Goal: Task Accomplishment & Management: Use online tool/utility

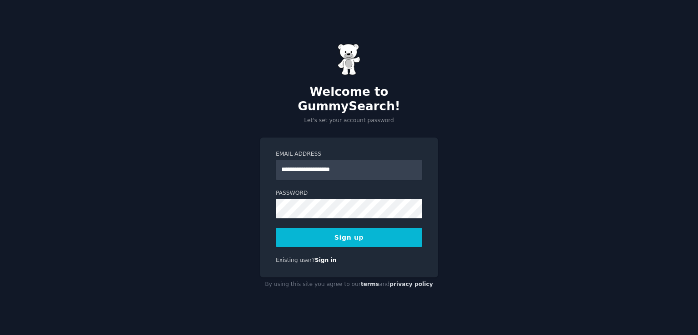
type input "**********"
click at [333, 235] on button "Sign up" at bounding box center [349, 237] width 146 height 19
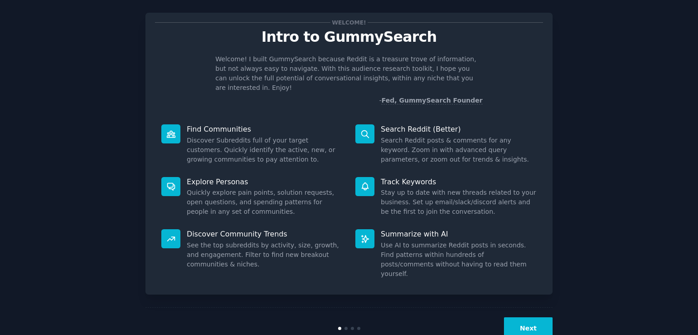
scroll to position [20, 0]
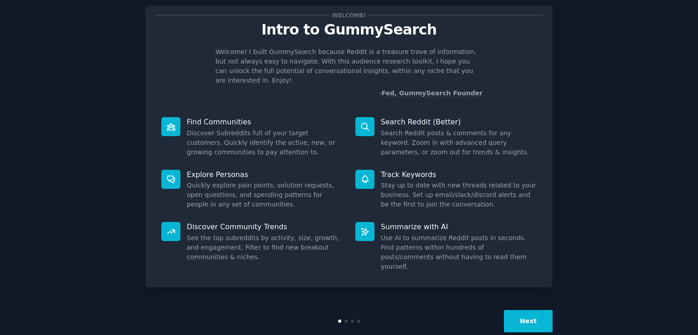
click at [538, 310] on button "Next" at bounding box center [528, 321] width 49 height 22
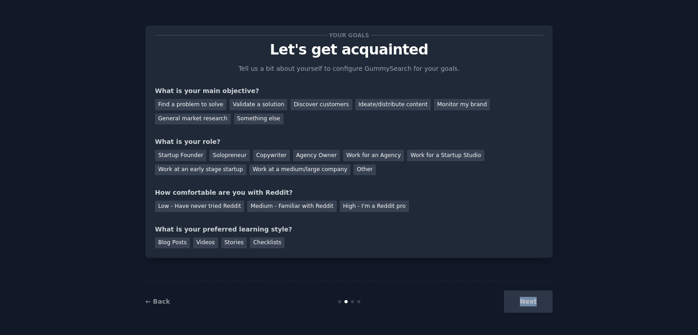
click at [538, 303] on div "Next" at bounding box center [485, 302] width 136 height 22
click at [204, 108] on div "Find a problem to solve" at bounding box center [190, 104] width 71 height 11
click at [354, 169] on div "Other" at bounding box center [365, 170] width 22 height 11
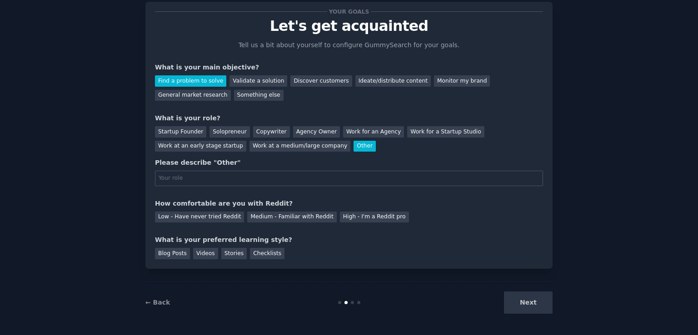
scroll to position [24, 0]
type input "Student"
click at [207, 219] on div "Low - Have never tried Reddit" at bounding box center [199, 217] width 89 height 11
click at [223, 253] on div "Stories" at bounding box center [233, 253] width 25 height 11
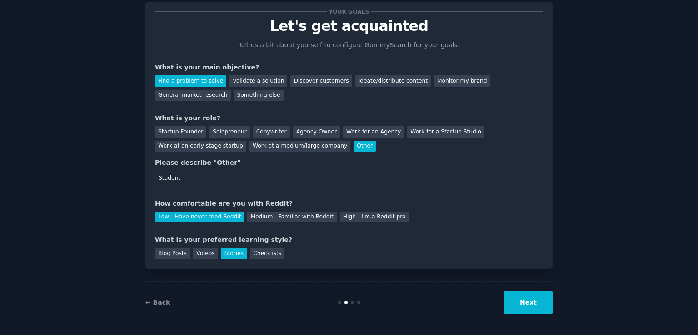
click at [531, 299] on button "Next" at bounding box center [528, 303] width 49 height 22
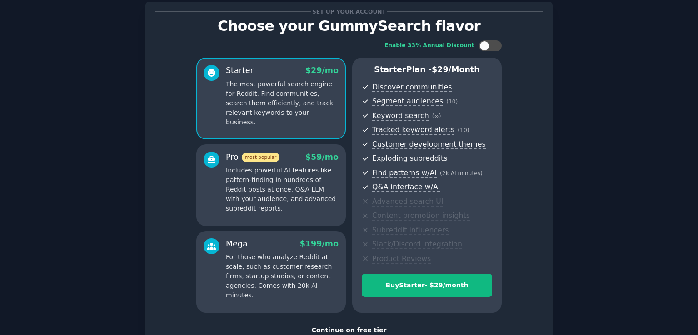
scroll to position [87, 0]
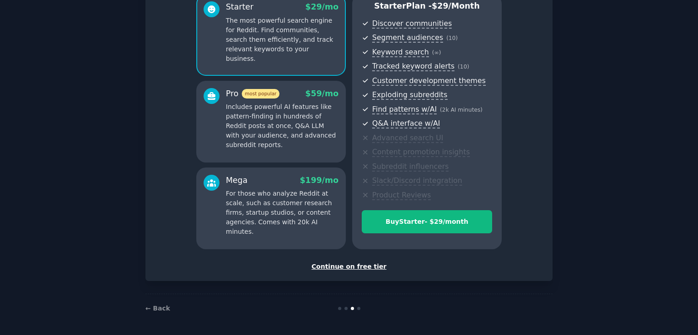
click at [358, 264] on div "Continue on free tier" at bounding box center [349, 267] width 388 height 10
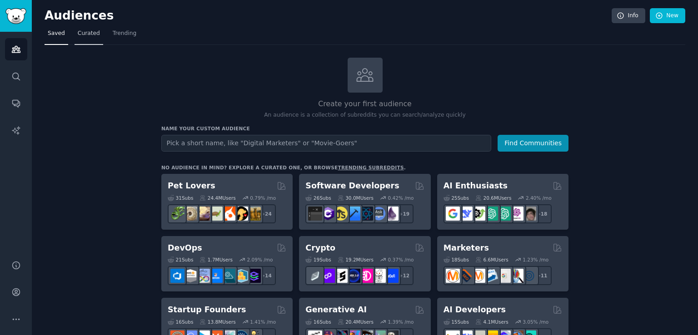
click at [85, 34] on span "Curated" at bounding box center [89, 34] width 22 height 8
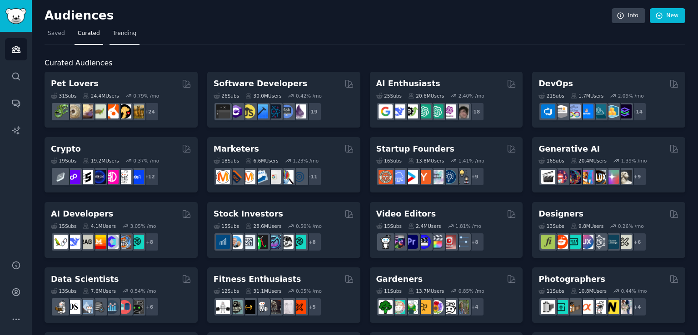
click at [123, 35] on span "Trending" at bounding box center [125, 34] width 24 height 8
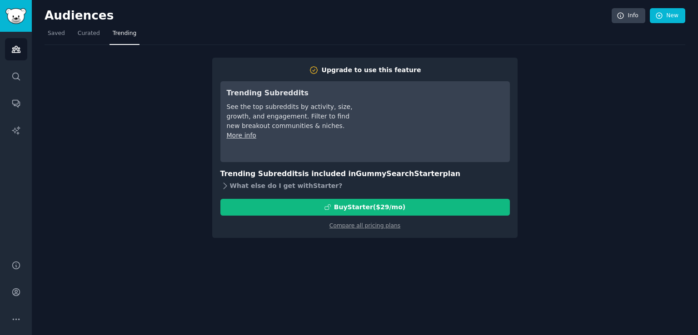
click at [273, 182] on div "What else do I get with Starter ?" at bounding box center [365, 186] width 290 height 13
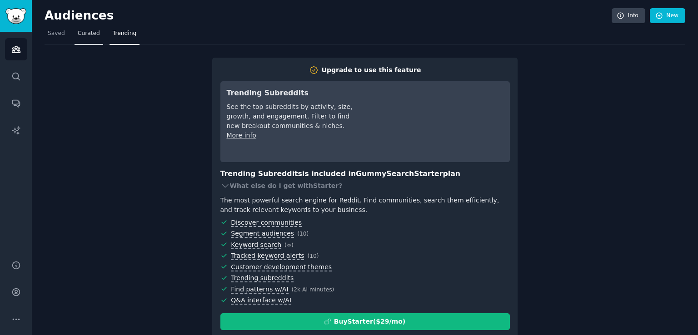
click at [85, 38] on link "Curated" at bounding box center [89, 35] width 29 height 19
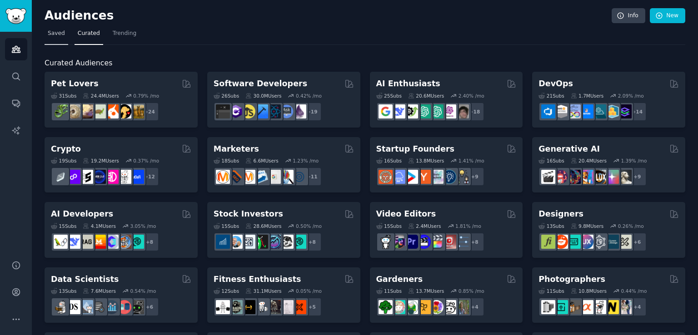
click at [52, 31] on span "Saved" at bounding box center [56, 34] width 17 height 8
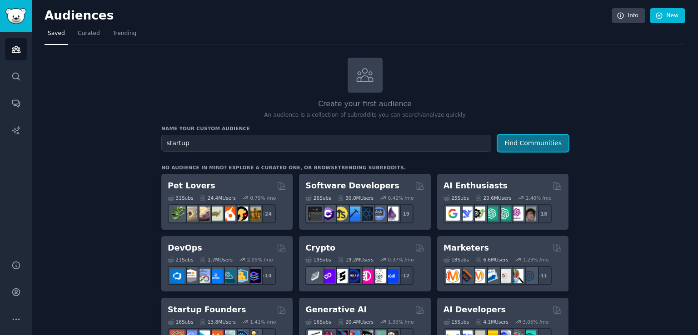
click at [553, 139] on button "Find Communities" at bounding box center [533, 143] width 71 height 17
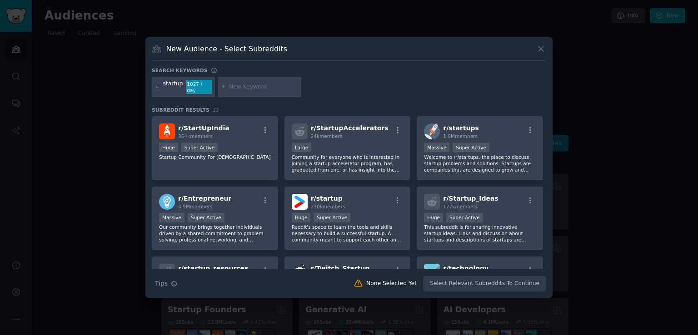
click at [537, 50] on icon at bounding box center [541, 49] width 10 height 10
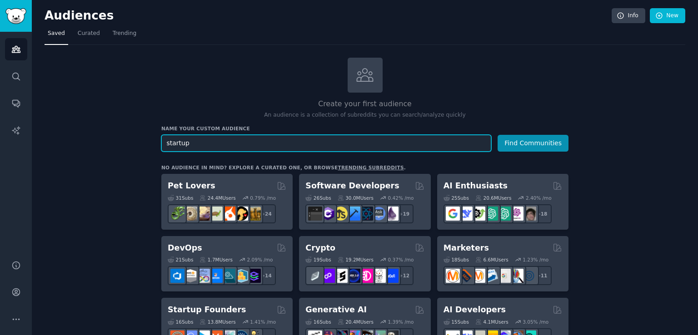
click at [300, 146] on input "startup" at bounding box center [326, 143] width 330 height 17
type input "ideas"
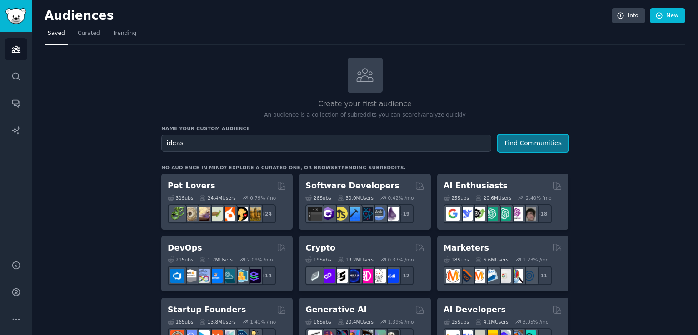
click at [546, 144] on button "Find Communities" at bounding box center [533, 143] width 71 height 17
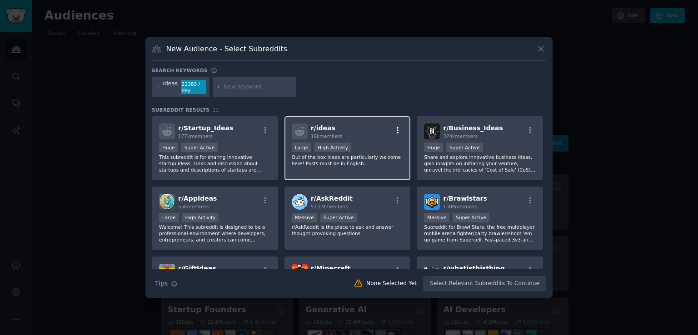
click at [395, 129] on icon "button" at bounding box center [398, 130] width 8 height 8
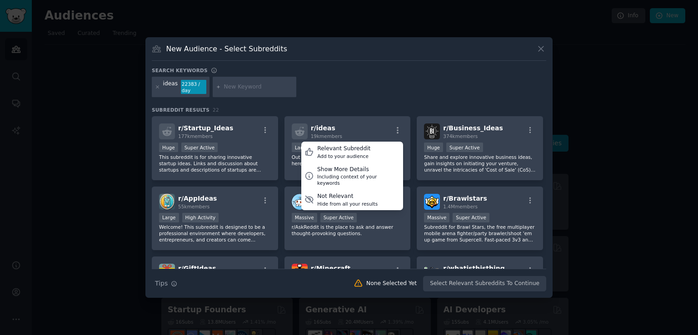
click at [376, 98] on div "ideas 22383 / day" at bounding box center [349, 89] width 395 height 24
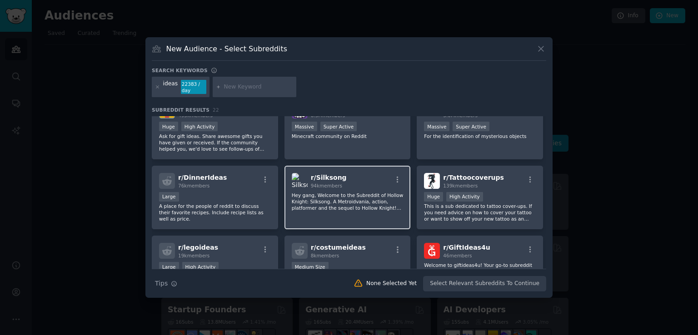
scroll to position [198, 0]
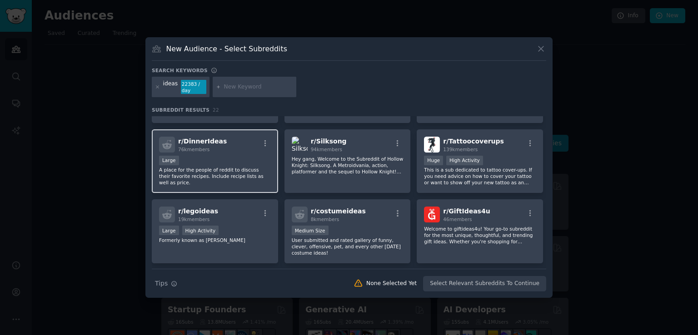
click at [227, 163] on div "Large" at bounding box center [215, 161] width 112 height 11
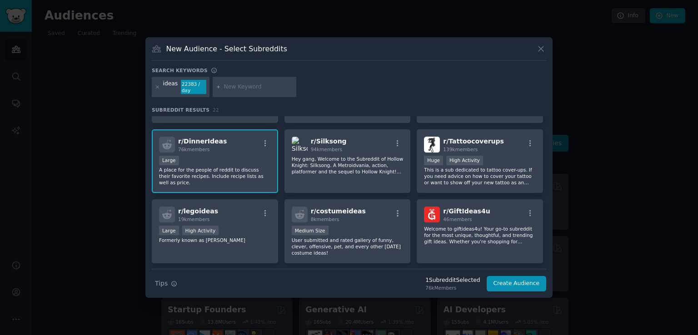
click at [238, 160] on div "Large" at bounding box center [215, 161] width 112 height 11
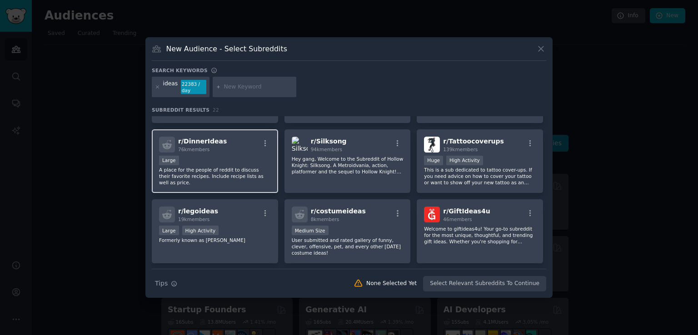
click at [238, 160] on div "Large" at bounding box center [215, 161] width 112 height 11
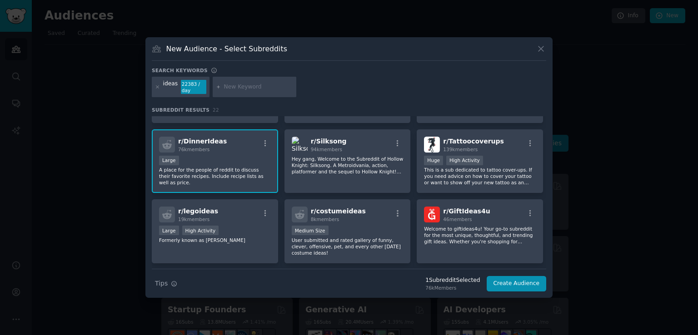
click at [205, 139] on span "r/ DinnerIdeas" at bounding box center [202, 141] width 49 height 7
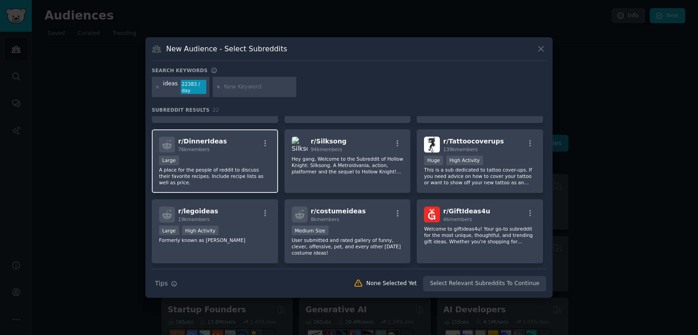
click at [214, 156] on div "Large" at bounding box center [215, 161] width 112 height 11
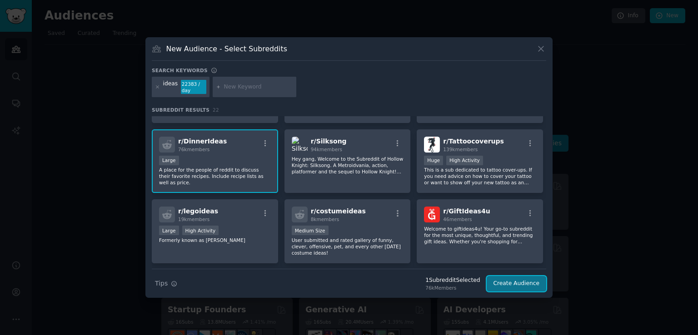
click at [502, 286] on button "Create Audience" at bounding box center [517, 283] width 60 height 15
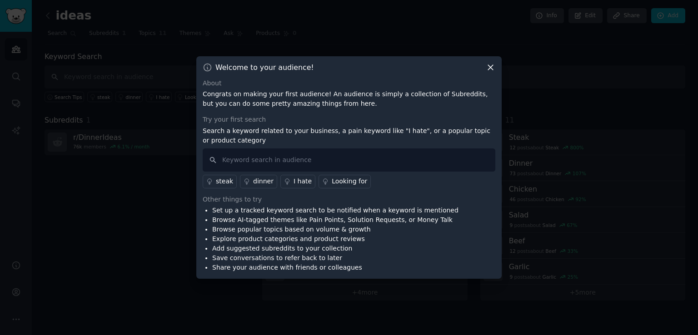
click at [495, 66] on icon at bounding box center [491, 68] width 10 height 10
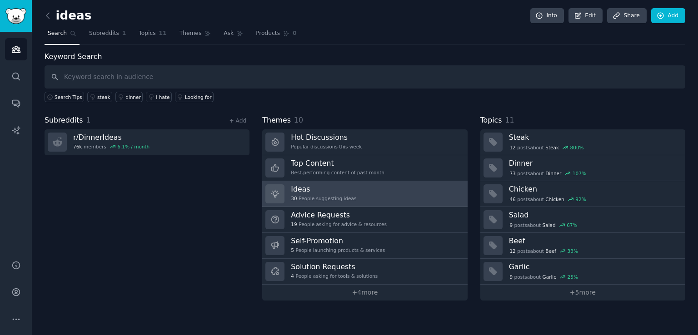
click at [349, 191] on link "Ideas 30 People suggesting ideas" at bounding box center [364, 194] width 205 height 26
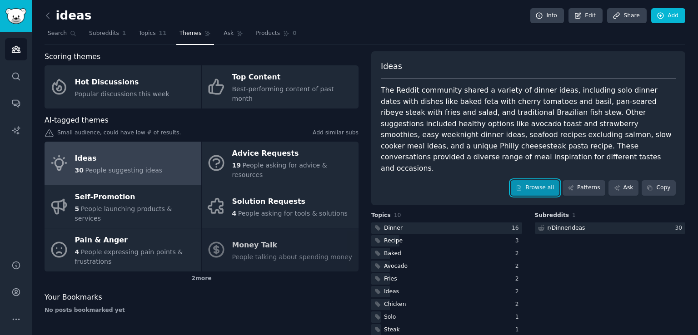
click at [555, 180] on link "Browse all" at bounding box center [535, 187] width 49 height 15
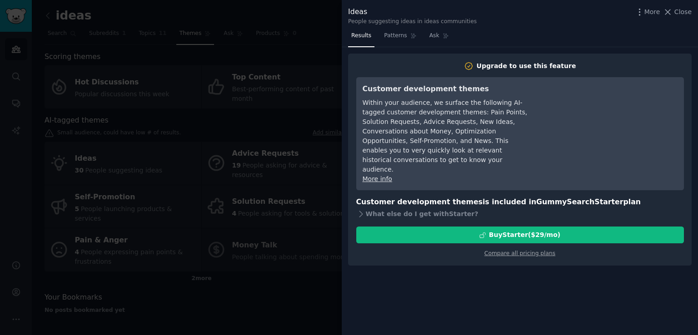
drag, startPoint x: 678, startPoint y: 10, endPoint x: 464, endPoint y: 34, distance: 215.4
click at [675, 10] on button "Close" at bounding box center [677, 12] width 29 height 10
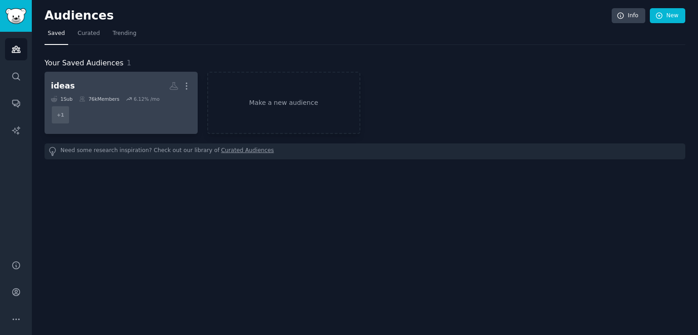
click at [142, 113] on dd "+ 1" at bounding box center [121, 114] width 140 height 25
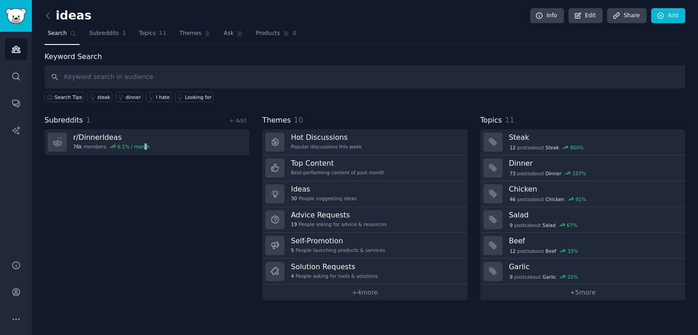
drag, startPoint x: 240, startPoint y: 2, endPoint x: 139, endPoint y: 184, distance: 207.9
click at [139, 184] on div "Subreddits 1 + Add r/ DinnerIdeas 76k members 6.1 % / month" at bounding box center [147, 208] width 205 height 186
click at [46, 13] on icon at bounding box center [48, 16] width 10 height 10
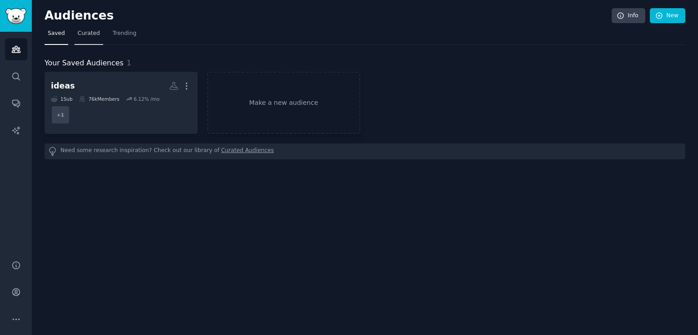
click at [87, 37] on link "Curated" at bounding box center [89, 35] width 29 height 19
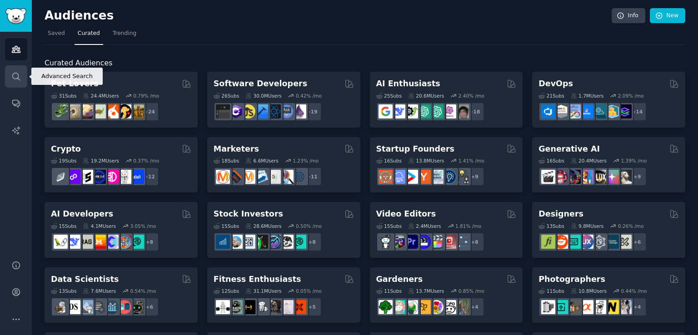
click at [21, 73] on link "Search" at bounding box center [16, 76] width 22 height 22
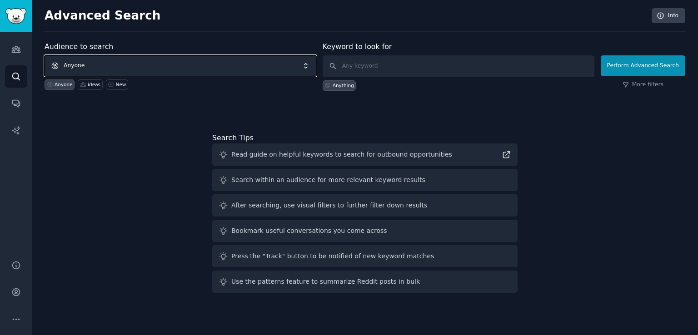
click at [238, 70] on span "Anyone" at bounding box center [181, 65] width 272 height 21
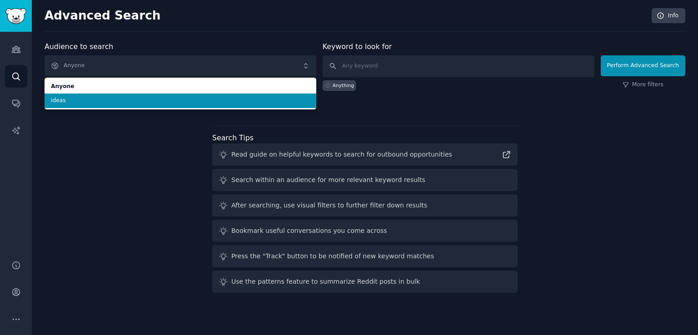
click at [224, 95] on li "ideas" at bounding box center [181, 101] width 272 height 15
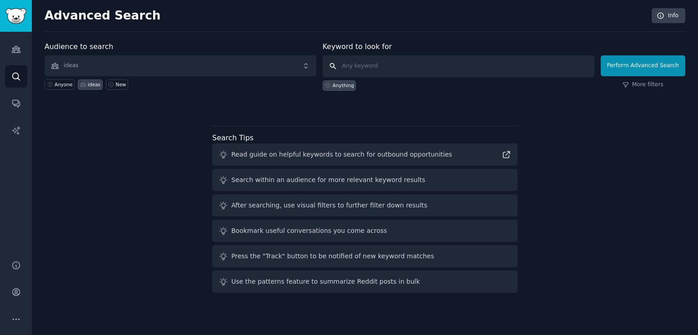
click at [376, 68] on input "text" at bounding box center [459, 66] width 272 height 22
click at [621, 69] on button "Perform Advanced Search" at bounding box center [643, 65] width 85 height 21
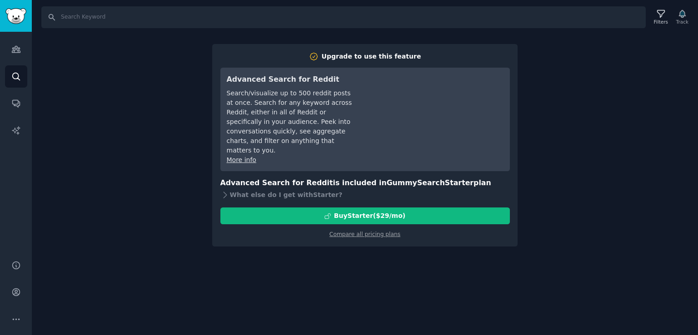
click at [579, 82] on div "Search Filters Track Upgrade to use this feature Advanced Search for Reddit Sea…" at bounding box center [365, 167] width 666 height 335
click at [21, 48] on link "Audiences" at bounding box center [16, 49] width 22 height 22
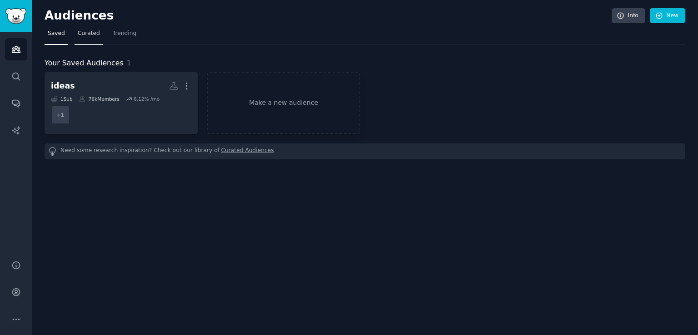
click at [75, 34] on link "Curated" at bounding box center [89, 35] width 29 height 19
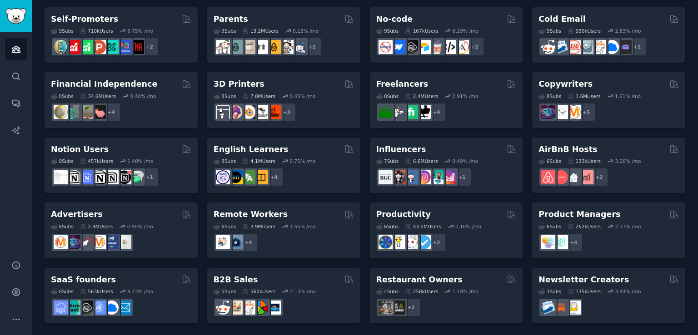
scroll to position [391, 0]
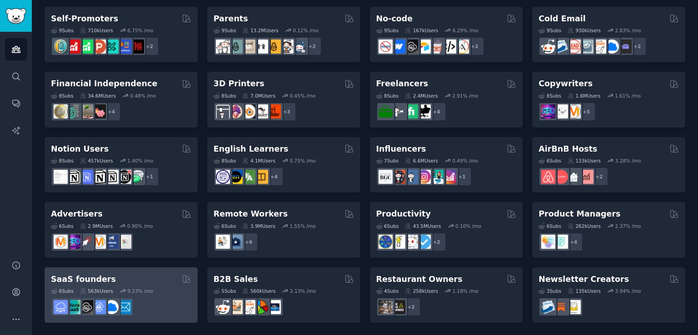
click at [130, 285] on div "6 Sub s 563k Users 9.23 % /mo" at bounding box center [121, 301] width 140 height 32
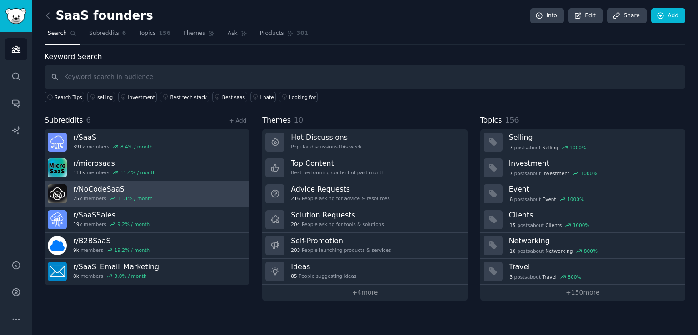
click at [91, 189] on h3 "r/ NoCodeSaaS" at bounding box center [113, 190] width 80 height 10
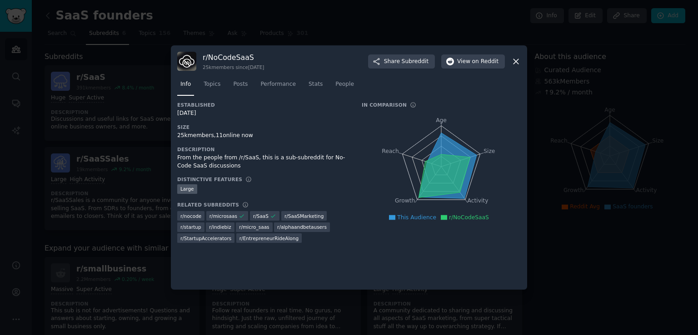
click at [207, 57] on h3 "r/ NoCodeSaaS" at bounding box center [233, 58] width 61 height 10
click at [208, 57] on h3 "r/ NoCodeSaaS" at bounding box center [233, 58] width 61 height 10
click at [209, 57] on h3 "r/ NoCodeSaaS" at bounding box center [233, 58] width 61 height 10
copy h3 "r/ NoCodeSaaS"
click at [516, 60] on icon at bounding box center [516, 61] width 5 height 5
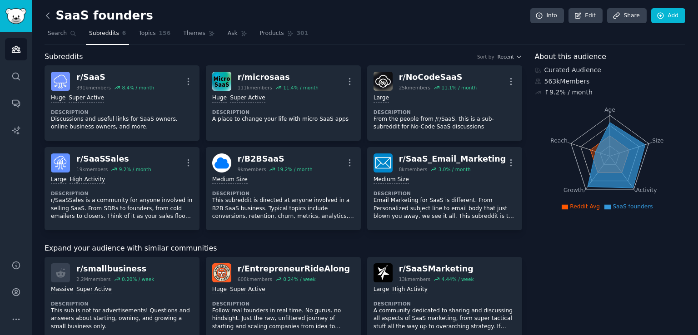
click at [50, 15] on icon at bounding box center [48, 16] width 10 height 10
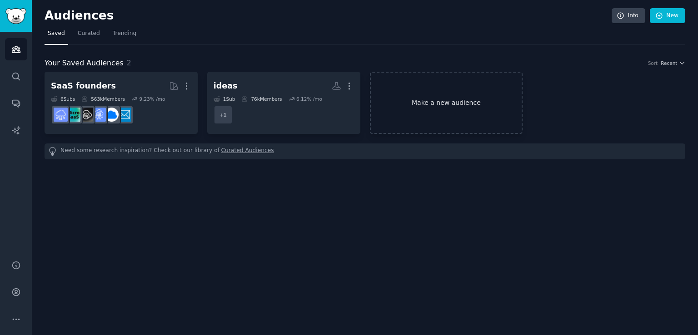
click at [442, 95] on link "Make a new audience" at bounding box center [446, 103] width 153 height 62
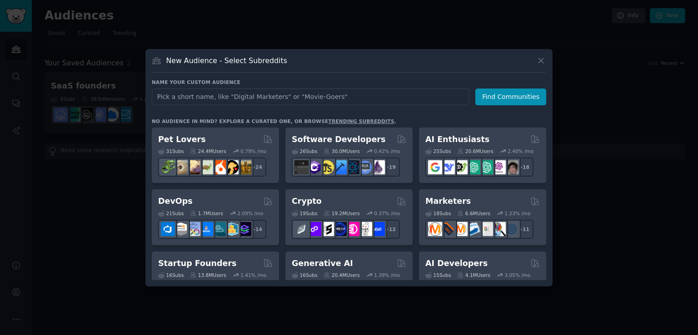
click at [310, 94] on input "text" at bounding box center [310, 97] width 317 height 17
type input "idea"
click at [512, 97] on button "Find Communities" at bounding box center [510, 97] width 71 height 17
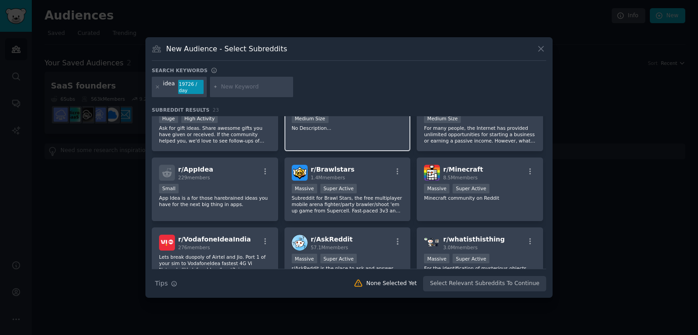
scroll to position [45, 0]
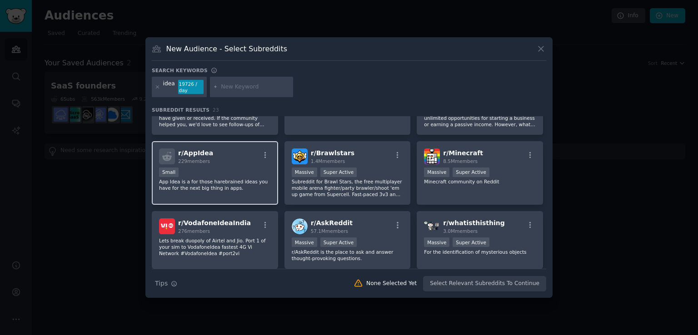
click at [196, 184] on p "App Idea is a for those harebrained ideas you have for the next big thing in ap…" at bounding box center [215, 185] width 112 height 13
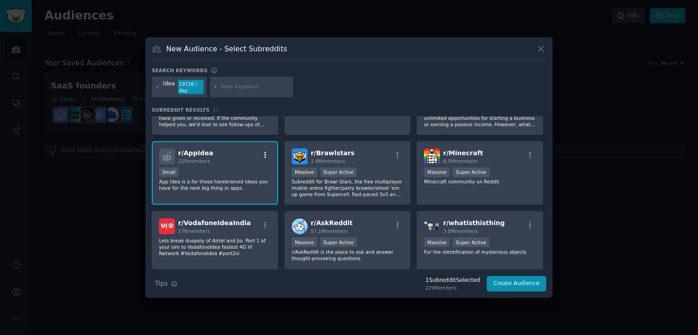
click at [265, 152] on icon "button" at bounding box center [265, 155] width 8 height 8
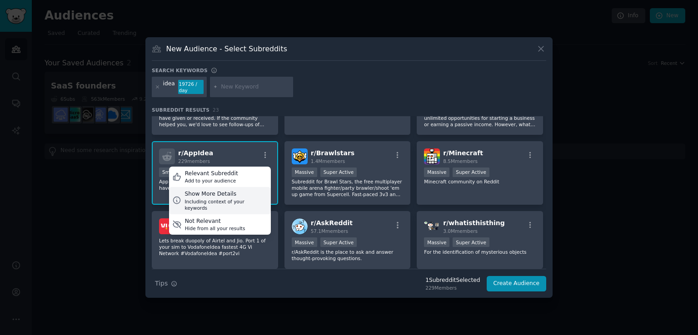
click at [244, 200] on div "Including context of your keywords" at bounding box center [226, 205] width 83 height 13
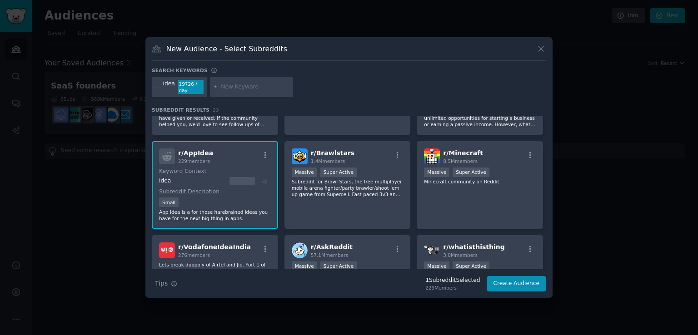
drag, startPoint x: 192, startPoint y: 151, endPoint x: 176, endPoint y: 185, distance: 37.2
click at [176, 185] on div "r/ AppIdea 229 members Keyword Context idea Subreddit Description Small App Ide…" at bounding box center [215, 185] width 126 height 88
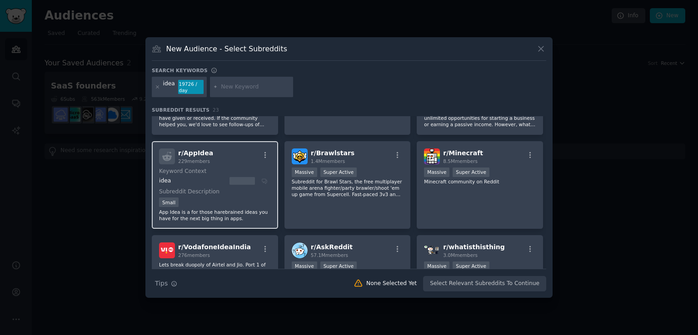
click at [244, 158] on div "r/ AppIdea 229 members" at bounding box center [215, 157] width 112 height 16
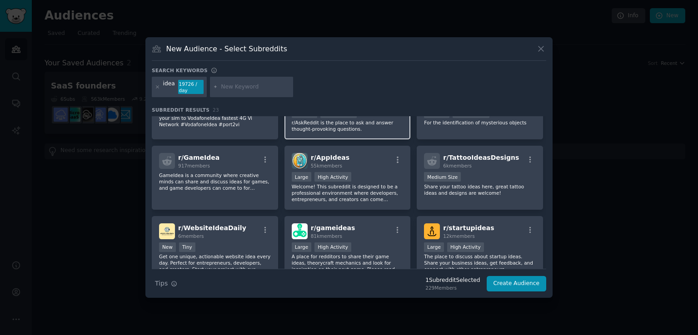
scroll to position [227, 0]
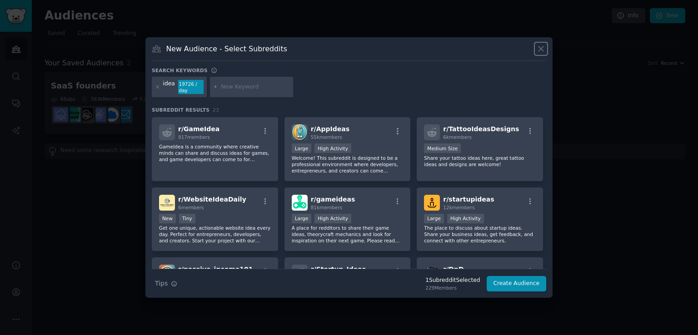
click at [543, 50] on icon at bounding box center [541, 49] width 10 height 10
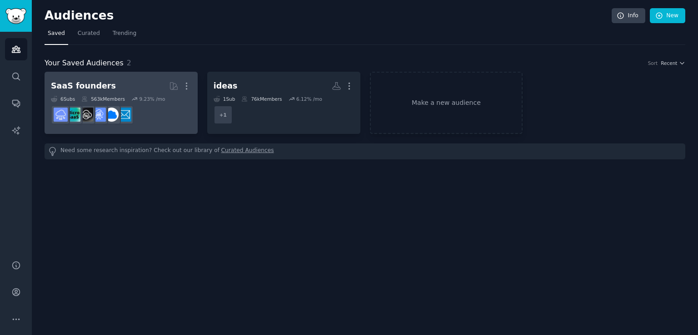
click at [135, 80] on h2 "SaaS founders More" at bounding box center [121, 86] width 140 height 16
